Goal: Task Accomplishment & Management: Complete application form

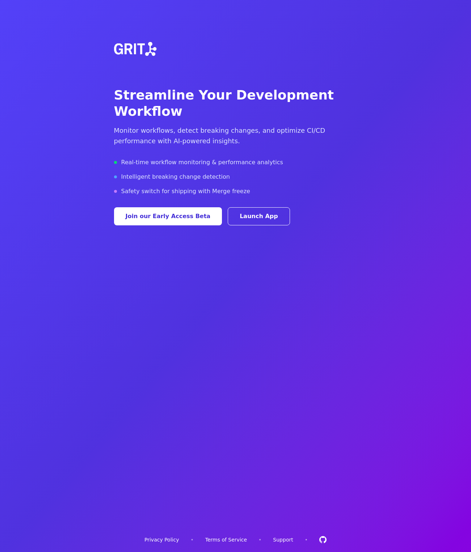
click at [280, 541] on link "Support" at bounding box center [283, 539] width 20 height 7
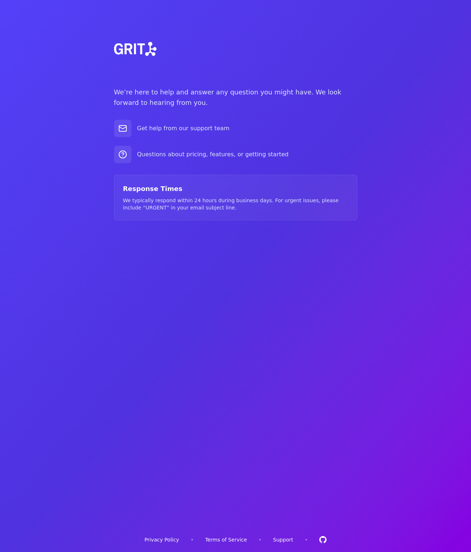
click at [140, 50] on img at bounding box center [134, 49] width 52 height 52
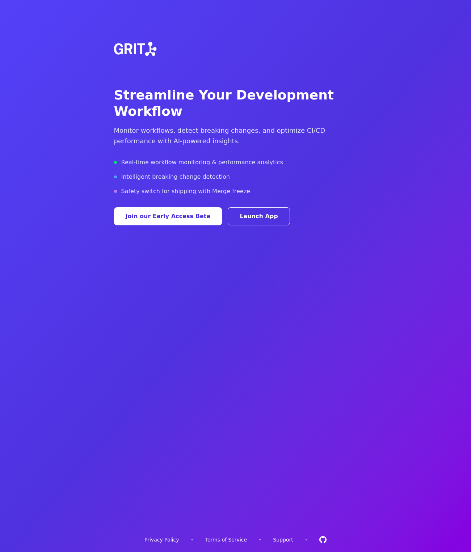
click at [164, 207] on button "Join our Early Access Beta" at bounding box center [168, 216] width 108 height 18
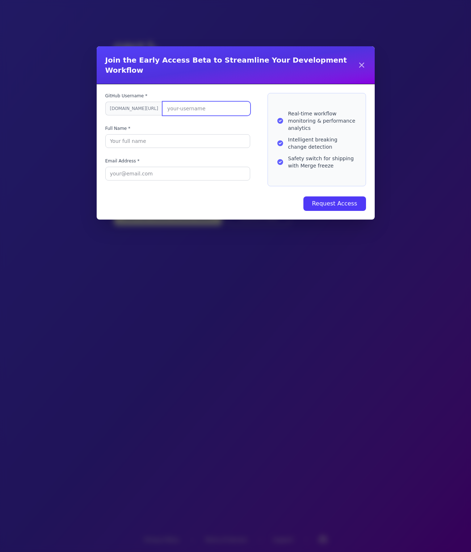
click at [162, 105] on input "GitHub Username *" at bounding box center [206, 109] width 88 height 14
type input "cameronnewman"
type input "Cameron Newman"
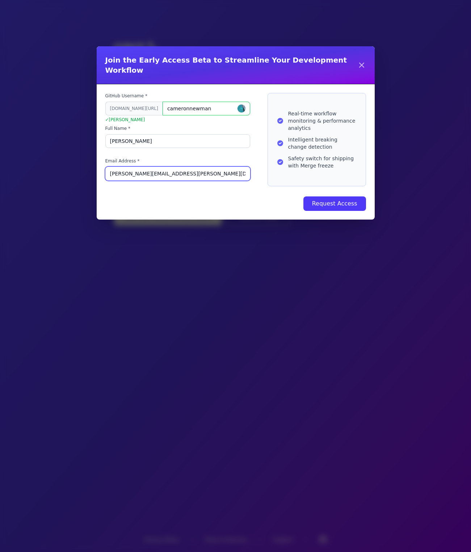
type input "cameron@newman.io"
click at [303, 196] on button "Request Access" at bounding box center [334, 203] width 63 height 14
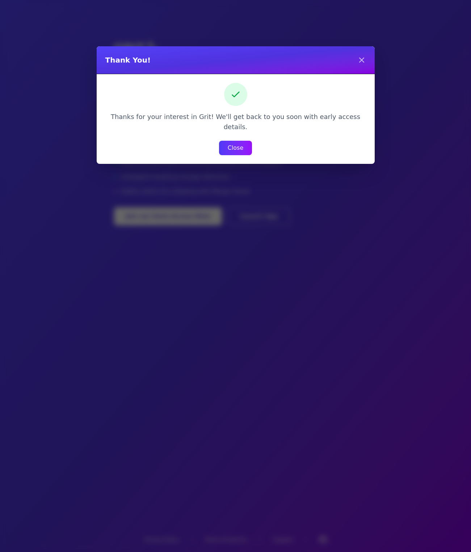
click at [239, 141] on button "Close" at bounding box center [235, 148] width 33 height 14
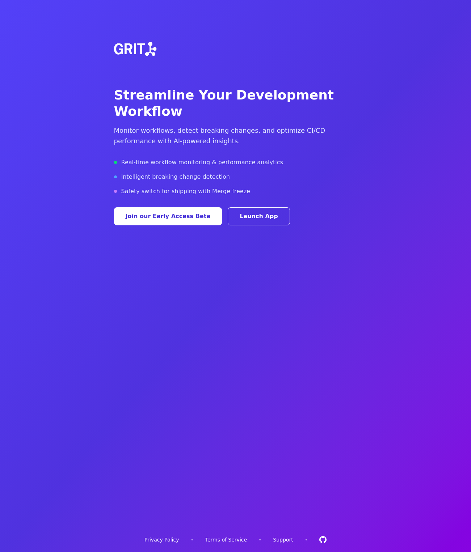
click at [235, 540] on link "Terms of Service" at bounding box center [226, 539] width 42 height 7
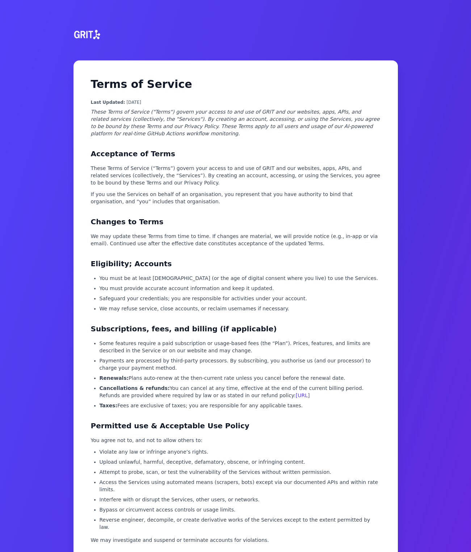
click at [87, 34] on img at bounding box center [87, 34] width 32 height 35
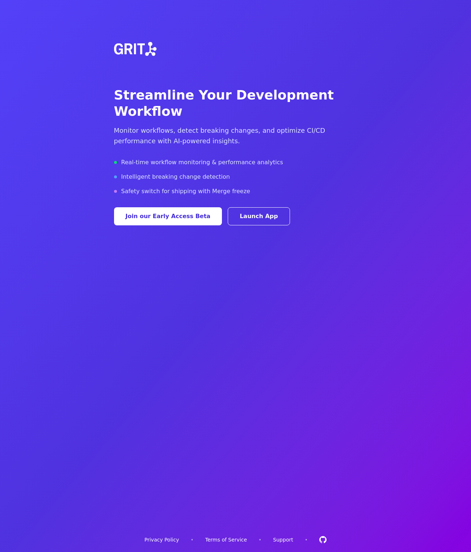
click at [169, 541] on link "Privacy Policy" at bounding box center [161, 539] width 34 height 7
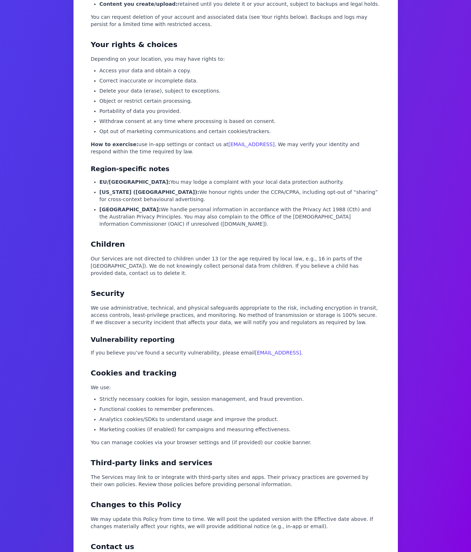
scroll to position [889, 0]
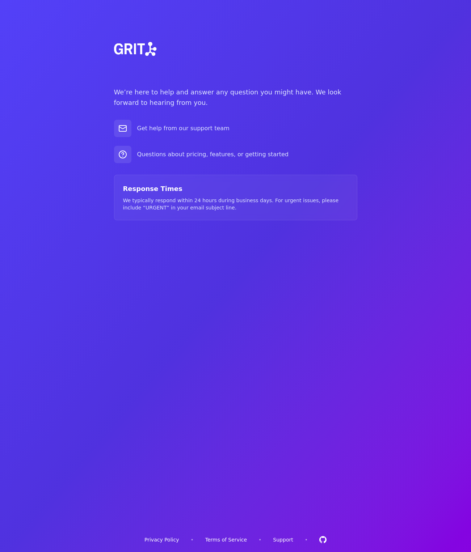
click at [319, 540] on icon at bounding box center [322, 539] width 7 height 7
click at [148, 48] on img at bounding box center [134, 49] width 52 height 52
